Goal: Transaction & Acquisition: Purchase product/service

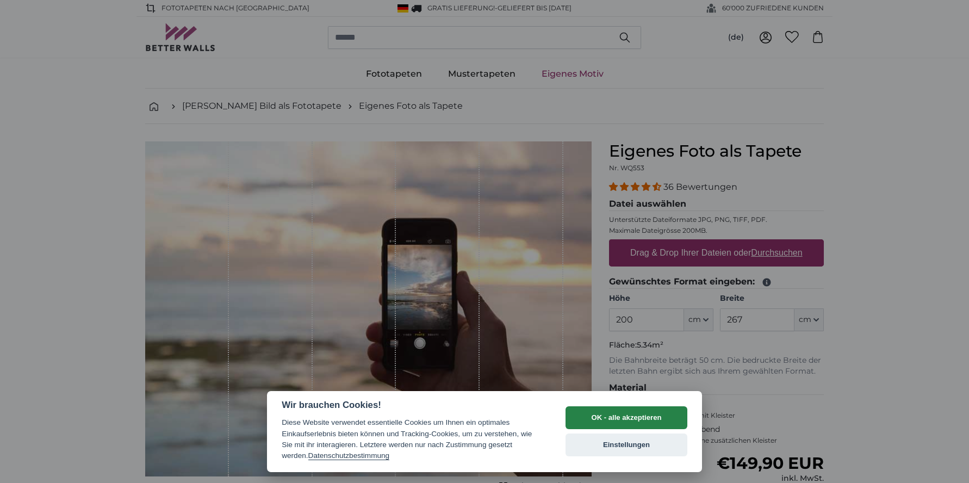
click at [642, 417] on button "OK - alle akzeptieren" at bounding box center [627, 417] width 122 height 23
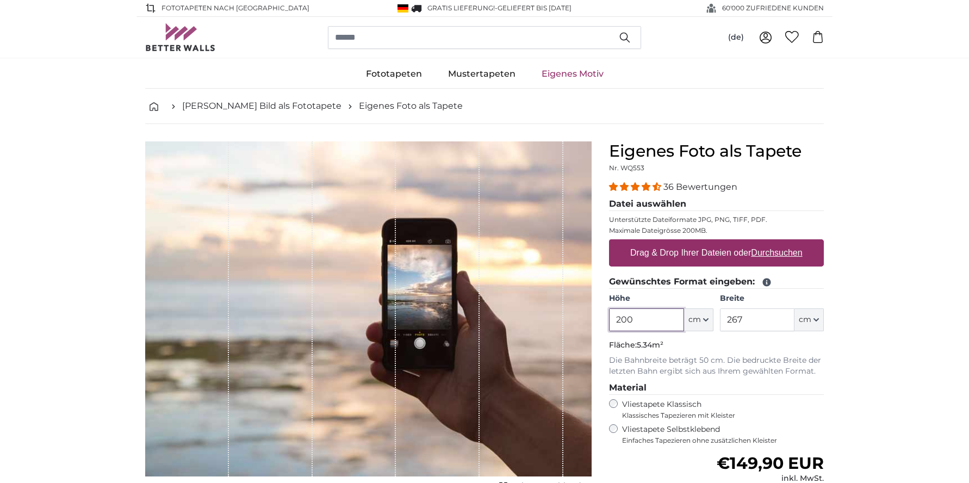
click at [643, 316] on input "200" at bounding box center [646, 319] width 74 height 23
type input "2"
type input "171"
click at [743, 318] on input "267" at bounding box center [757, 319] width 74 height 23
type input "2"
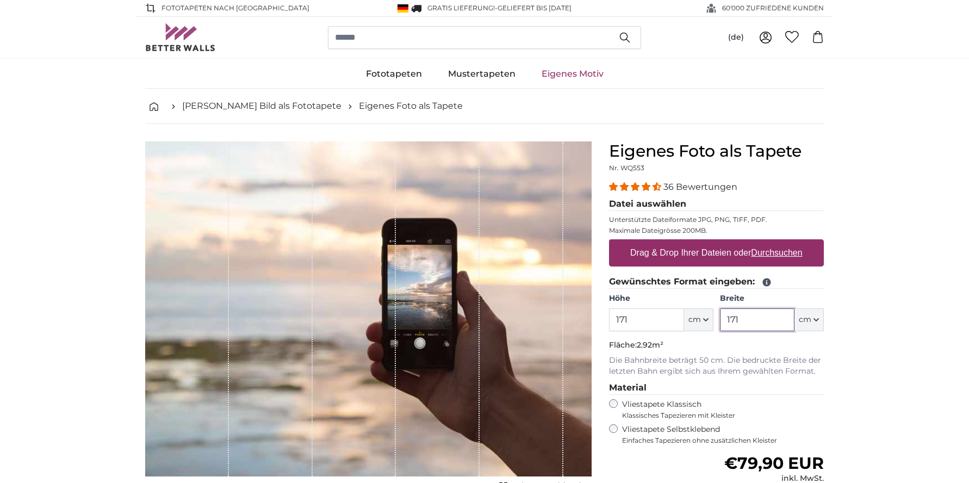
type input "171"
click at [631, 319] on input "171" at bounding box center [646, 319] width 74 height 23
type input "150"
click at [719, 256] on label "Drag & Drop Ihrer Dateien oder Durchsuchen" at bounding box center [716, 253] width 181 height 22
click at [719, 243] on input "Drag & Drop Ihrer Dateien oder Durchsuchen" at bounding box center [716, 240] width 215 height 3
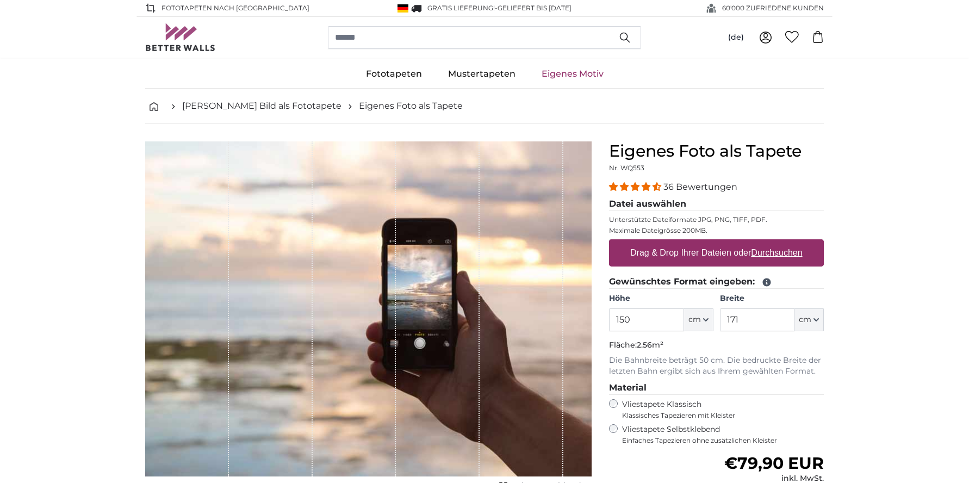
type input "**********"
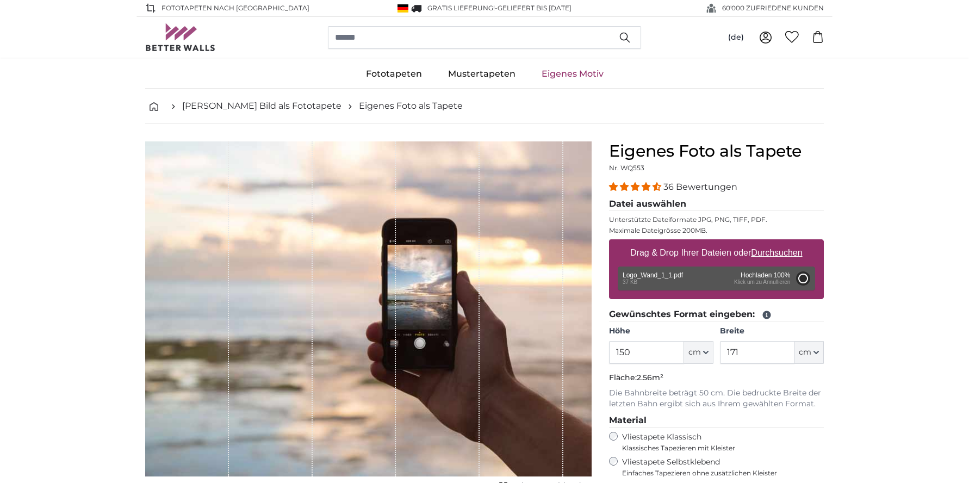
type input "200"
type input "230"
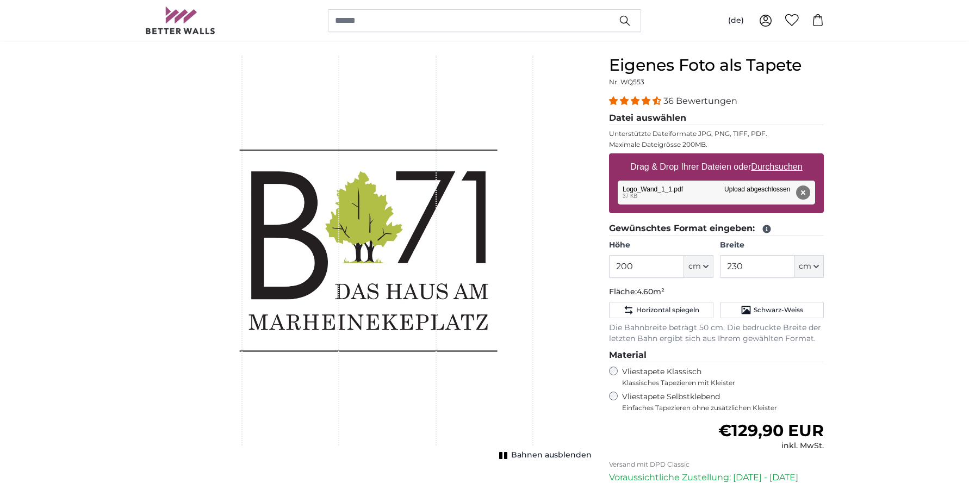
scroll to position [84, 0]
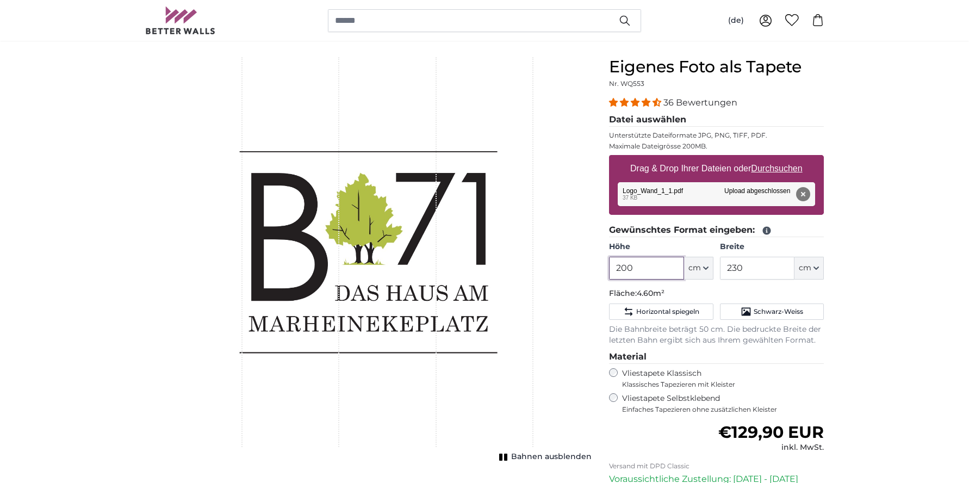
click at [636, 270] on input "200" at bounding box center [646, 268] width 74 height 23
type input "2"
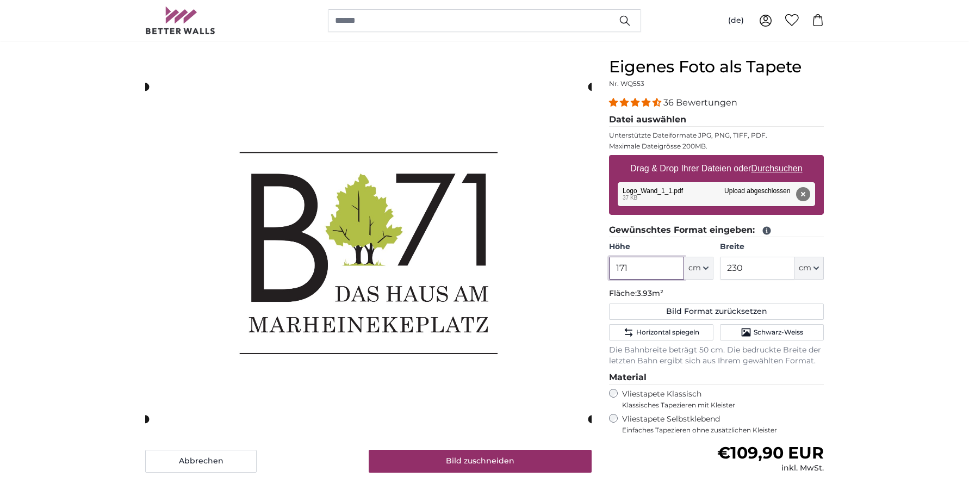
type input "171"
click at [747, 269] on input "230" at bounding box center [757, 268] width 74 height 23
type input "2"
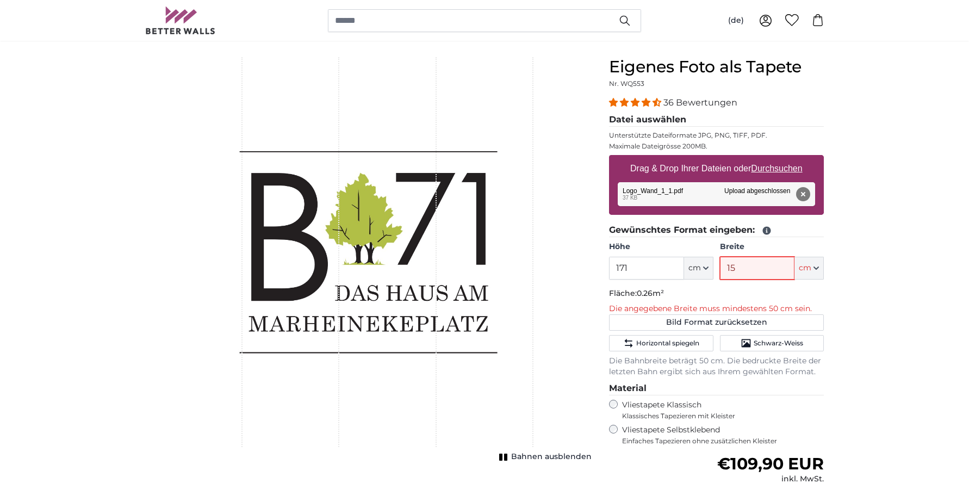
type input "150"
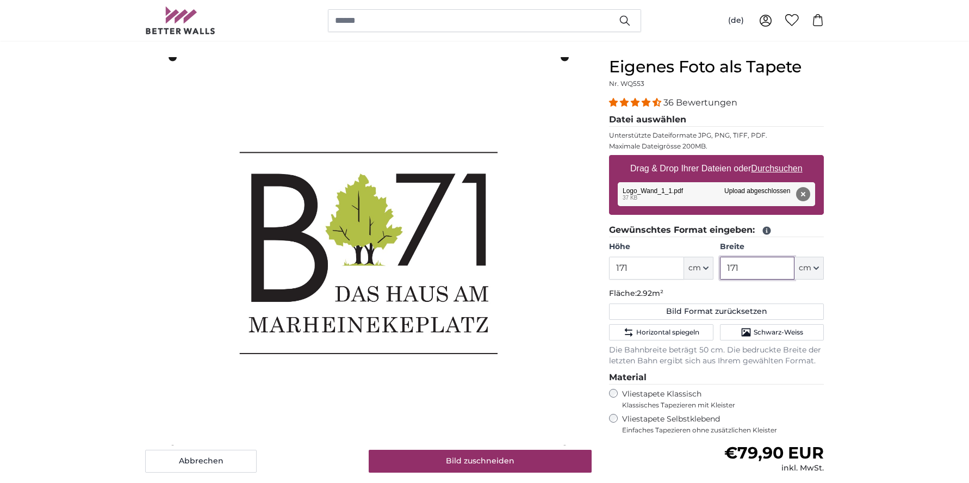
type input "171"
click at [632, 269] on input "171" at bounding box center [646, 268] width 74 height 23
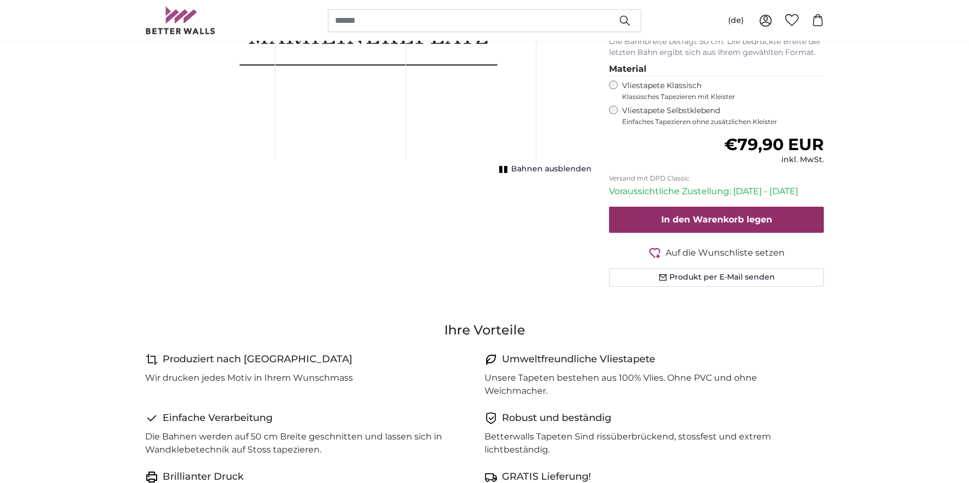
scroll to position [372, 0]
type input "150"
click at [735, 216] on span "In den Warenkorb legen" at bounding box center [716, 219] width 111 height 10
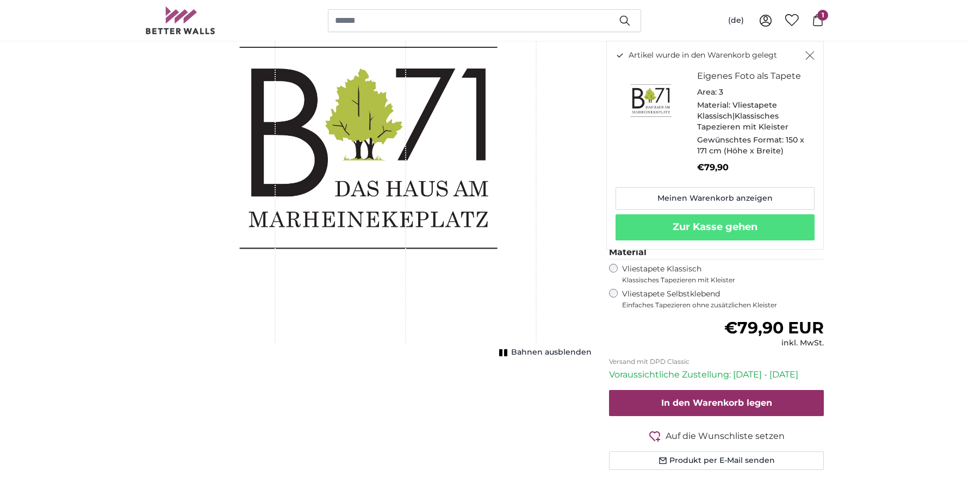
scroll to position [184, 0]
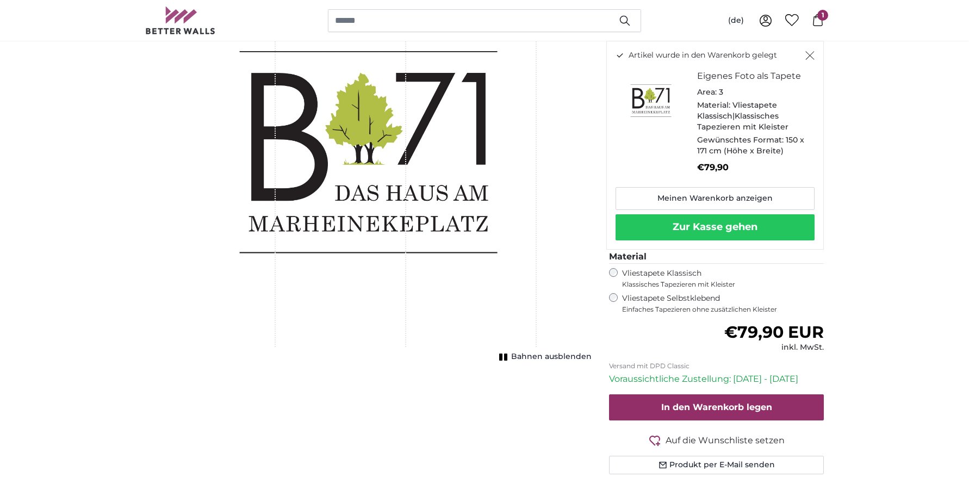
click at [711, 220] on button "Zur Kasse gehen" at bounding box center [715, 227] width 199 height 26
